Goal: Information Seeking & Learning: Learn about a topic

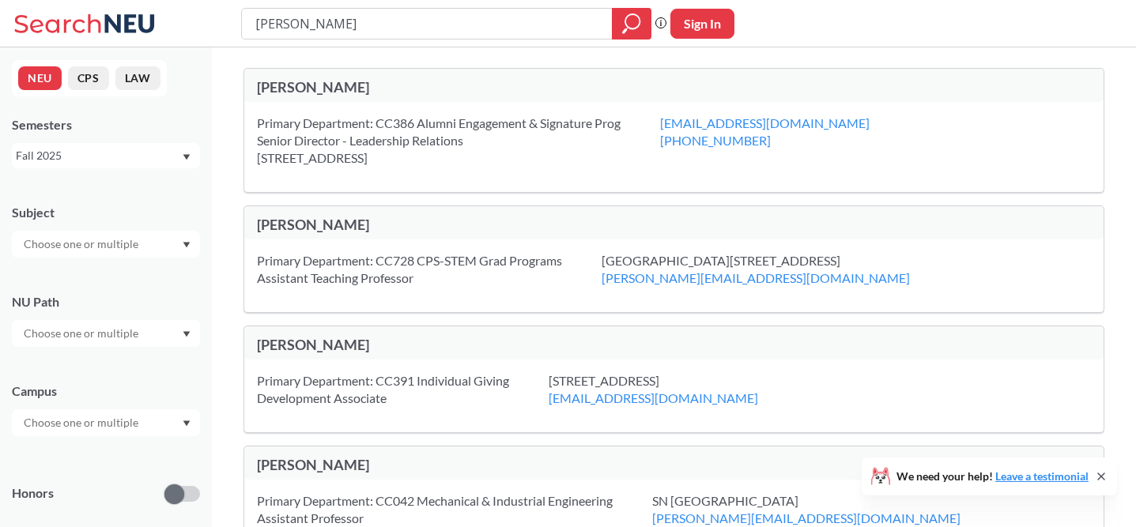
click at [336, 20] on input "[PERSON_NAME]" at bounding box center [427, 23] width 347 height 27
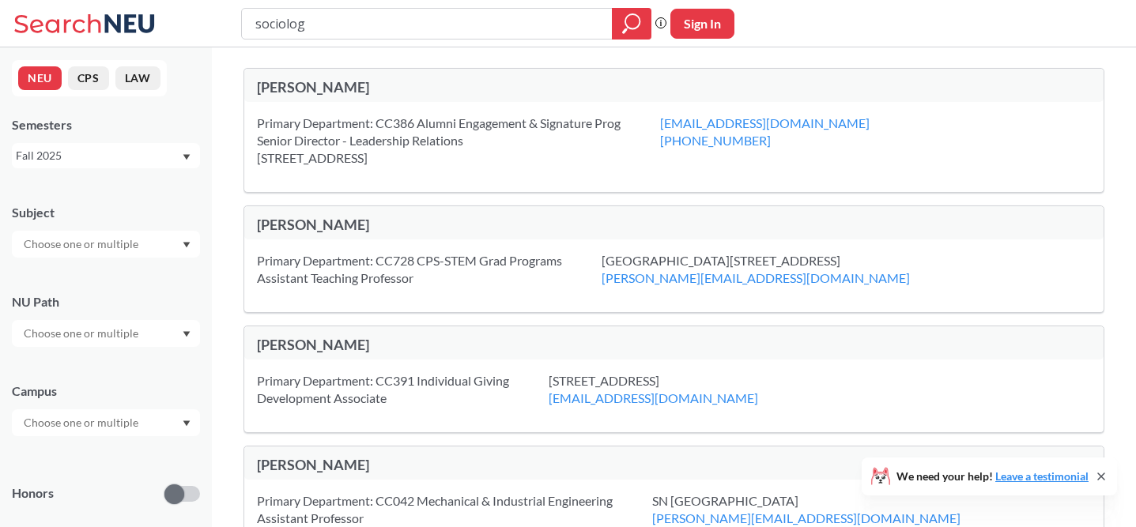
type input "sociology"
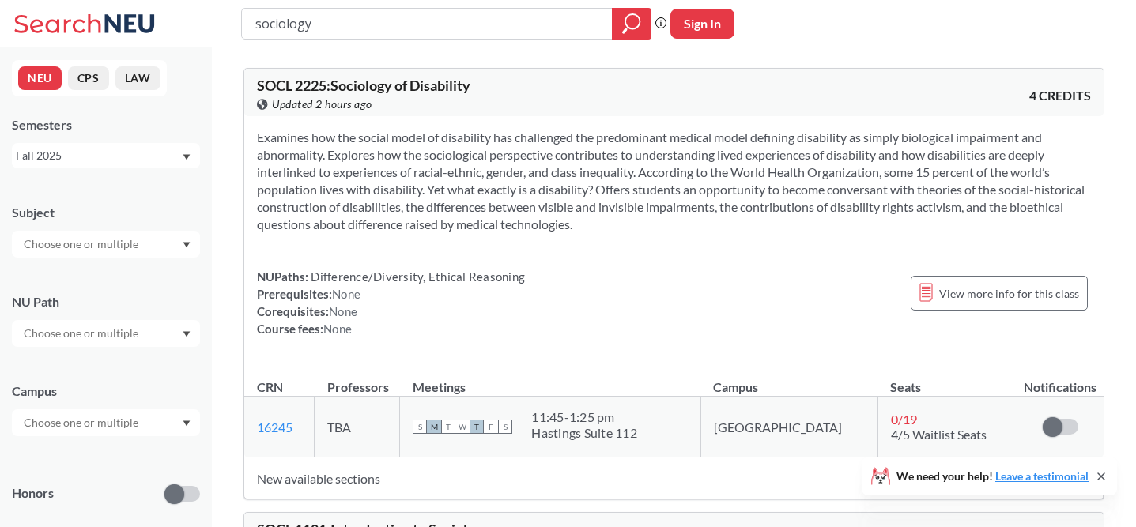
click at [313, 25] on input "sociology" at bounding box center [427, 23] width 347 height 27
type input "psychology"
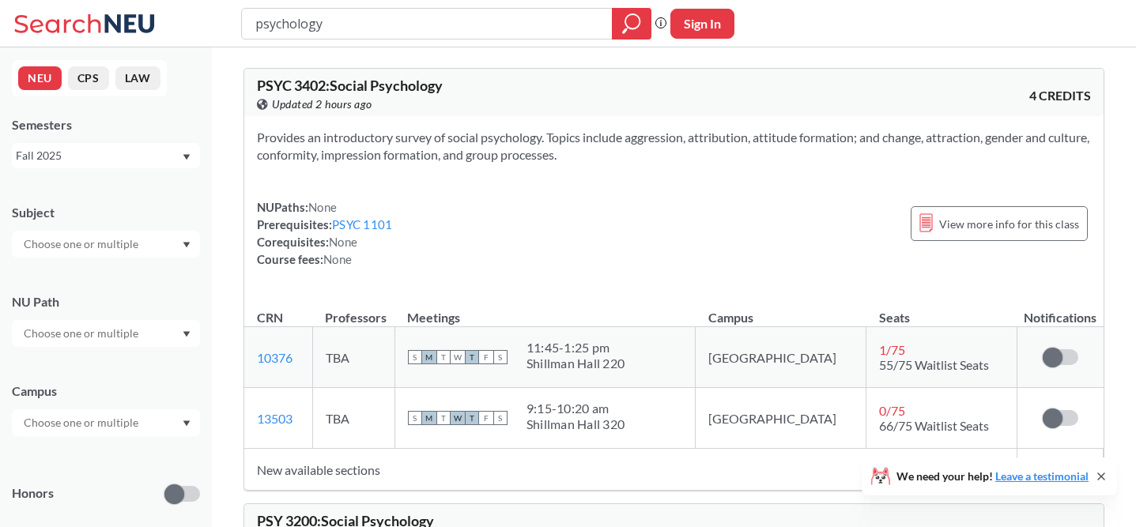
click at [303, 28] on input "psychology" at bounding box center [427, 23] width 347 height 27
type input "design"
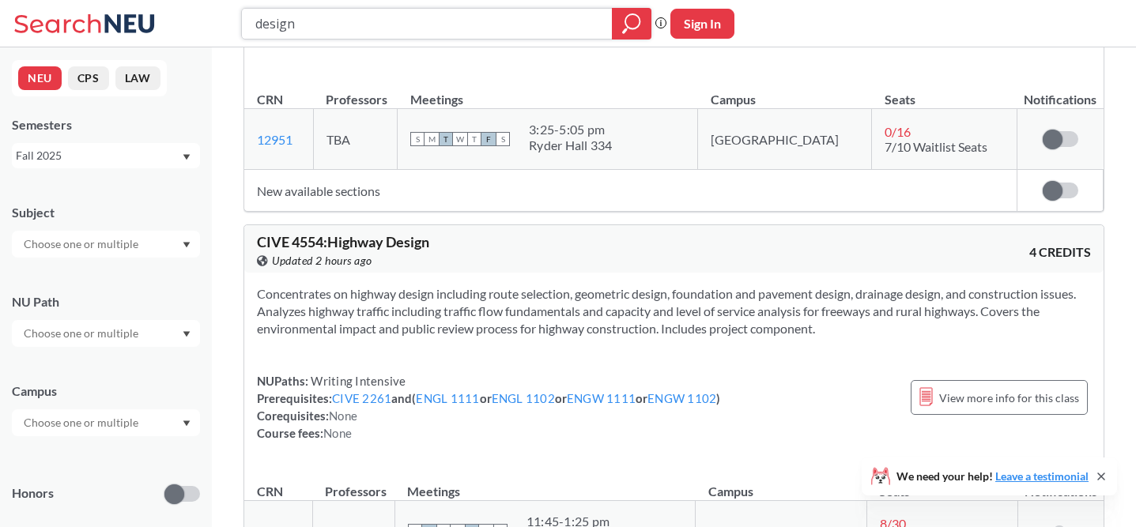
scroll to position [1105, 0]
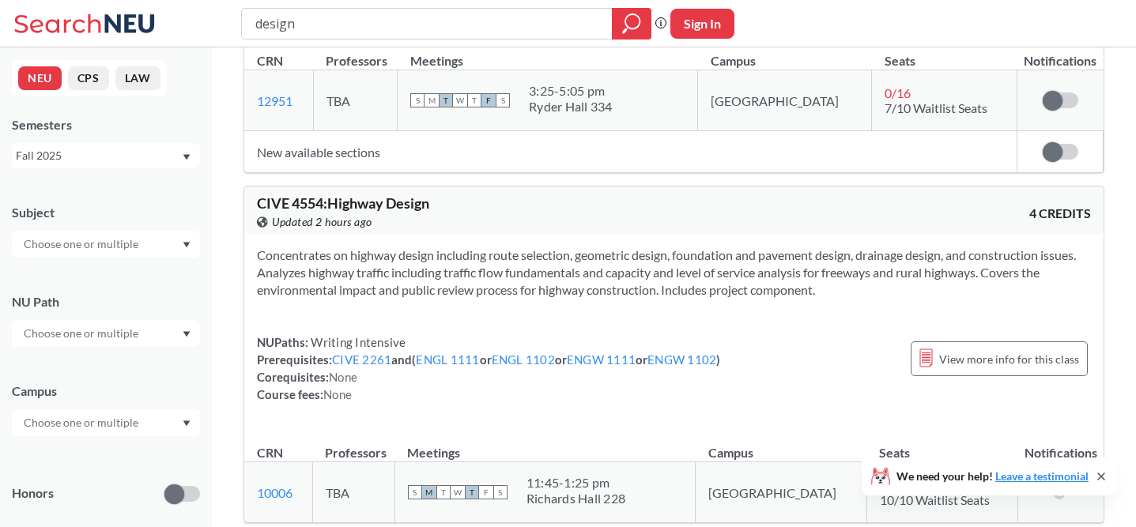
click at [494, 9] on div "design" at bounding box center [446, 24] width 410 height 32
click at [490, 21] on input "design" at bounding box center [427, 23] width 347 height 27
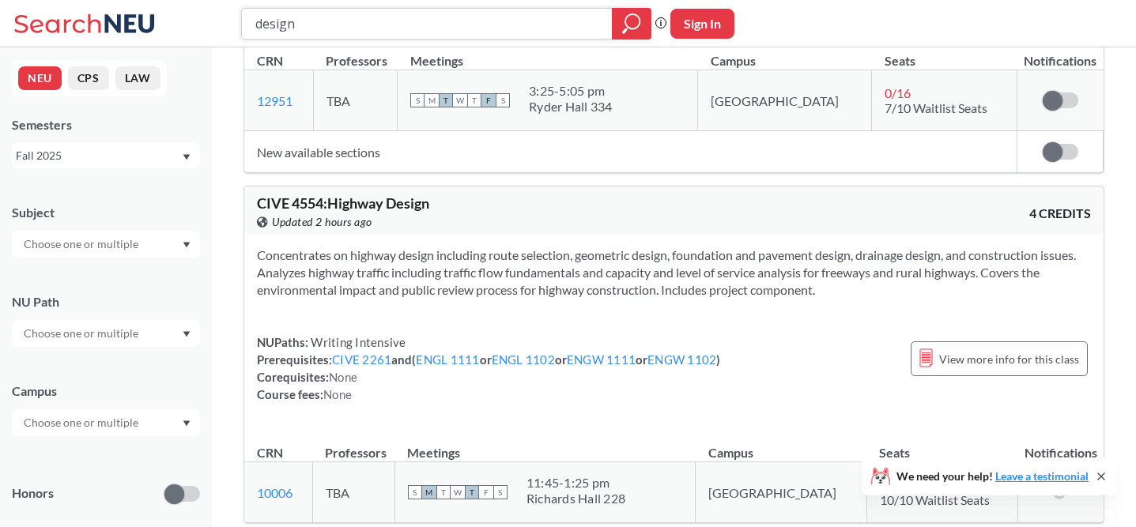
paste input "HIST 1500"
type input "HIST 1500"
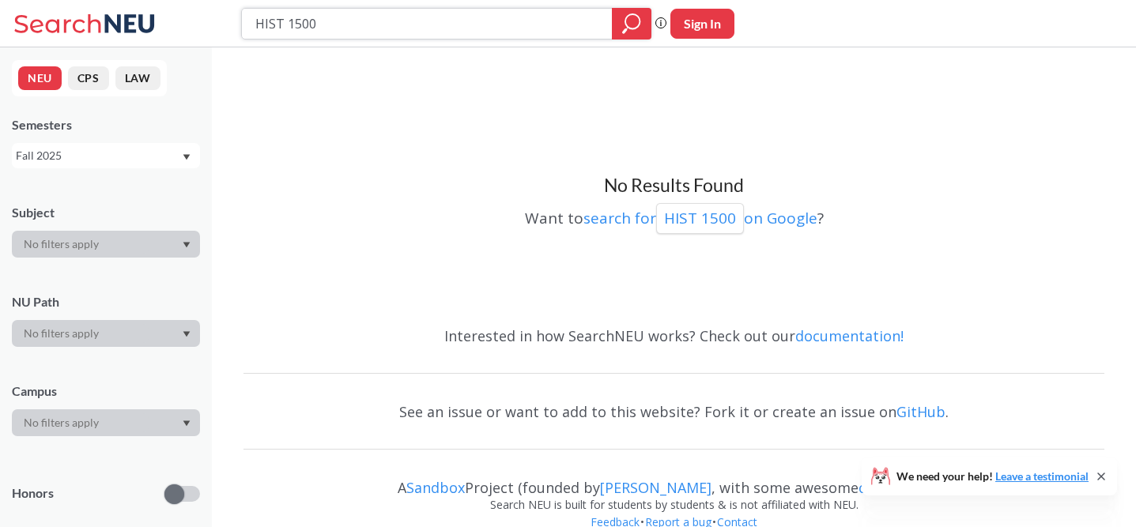
click at [537, 10] on input "HIST 1500" at bounding box center [427, 23] width 347 height 27
paste input "PHIL 129"
type input "PHIL 1290"
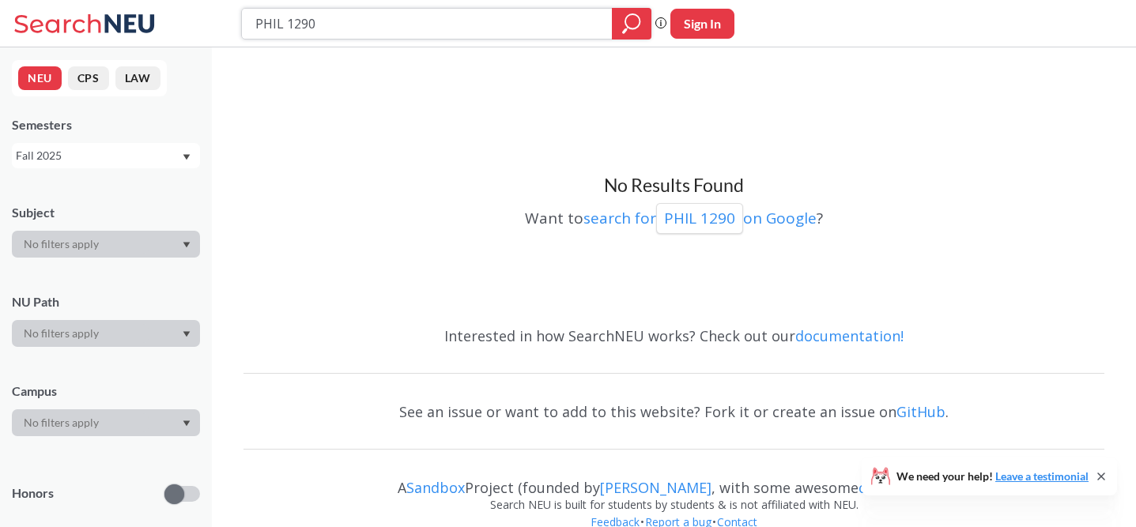
click at [415, 32] on input "PHIL 1290" at bounding box center [427, 23] width 347 height 27
type input "chinese"
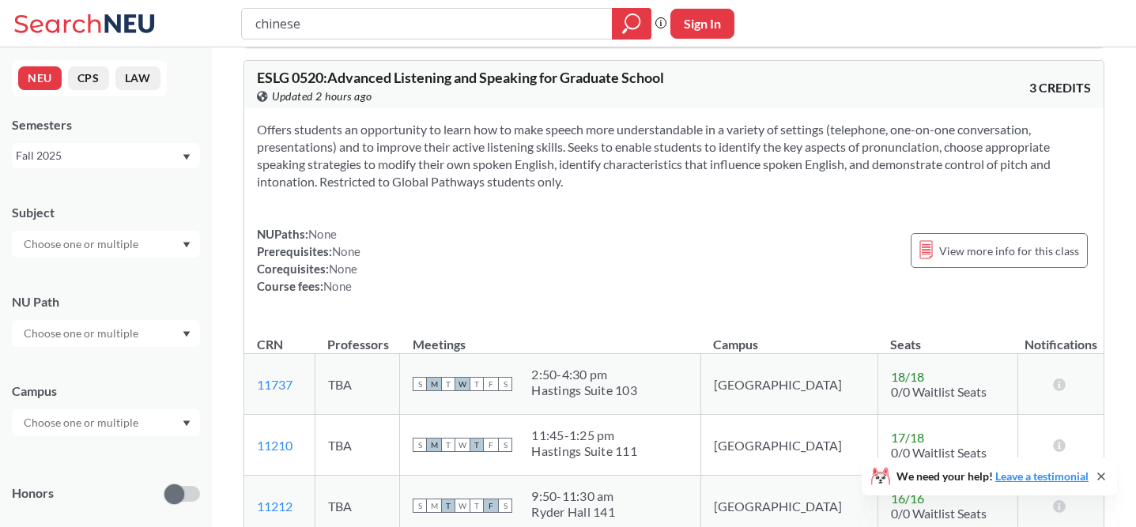
scroll to position [6314, 0]
click at [451, 22] on input "chinese" at bounding box center [427, 23] width 347 height 27
type input "china"
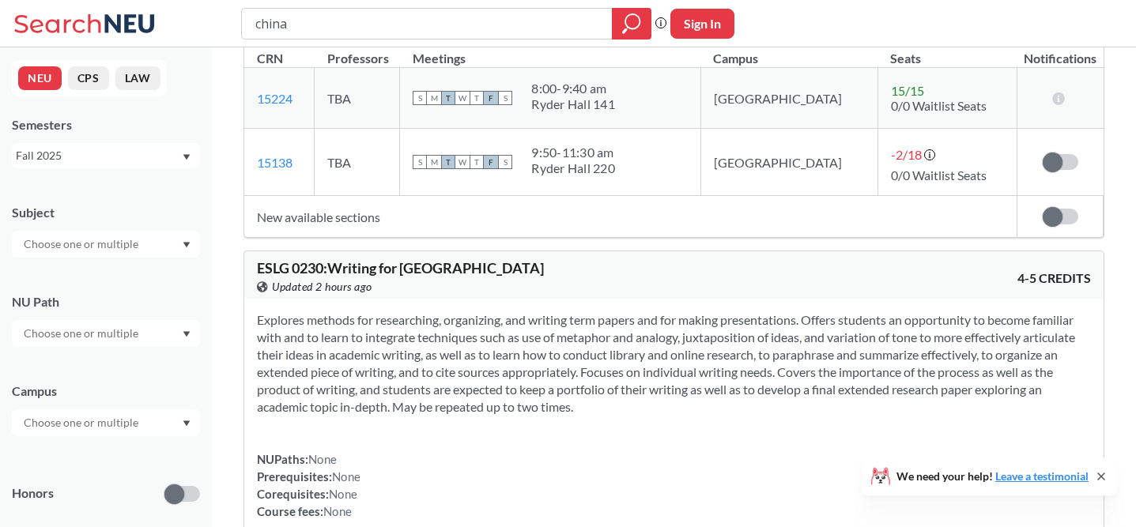
scroll to position [2701, 0]
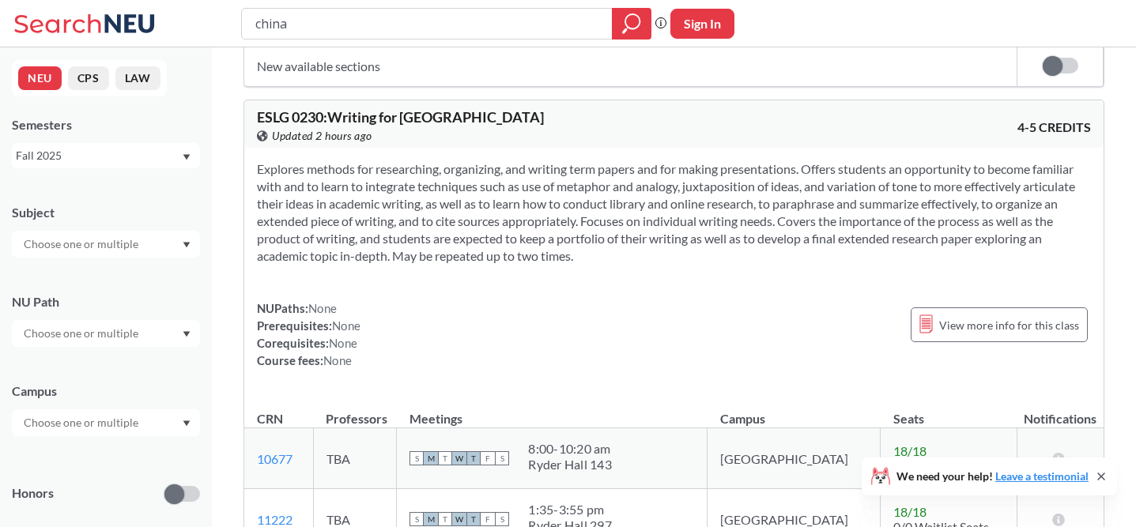
click at [492, 21] on input "china" at bounding box center [427, 23] width 347 height 27
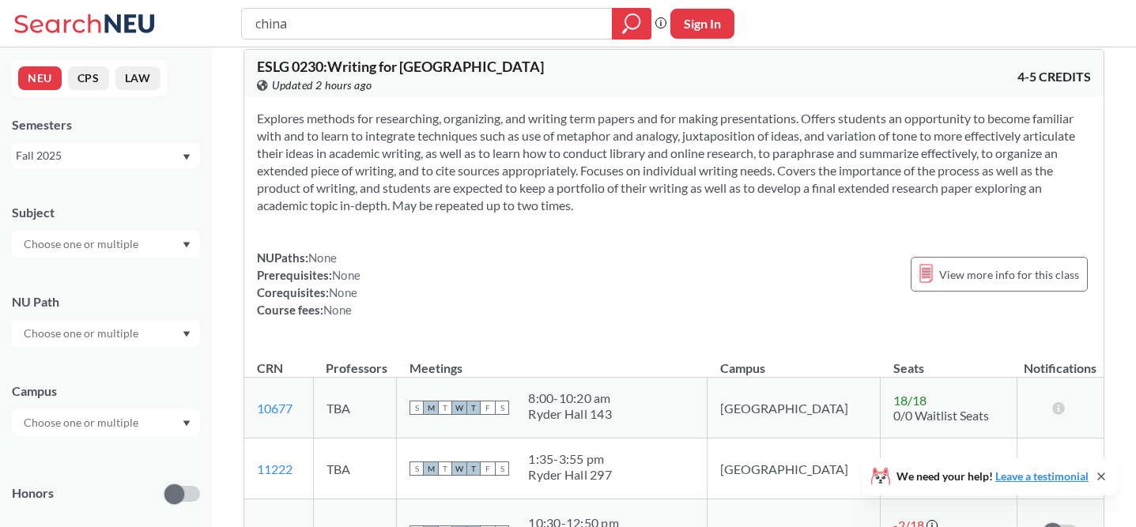
scroll to position [2758, 0]
